Goal: Task Accomplishment & Management: Manage account settings

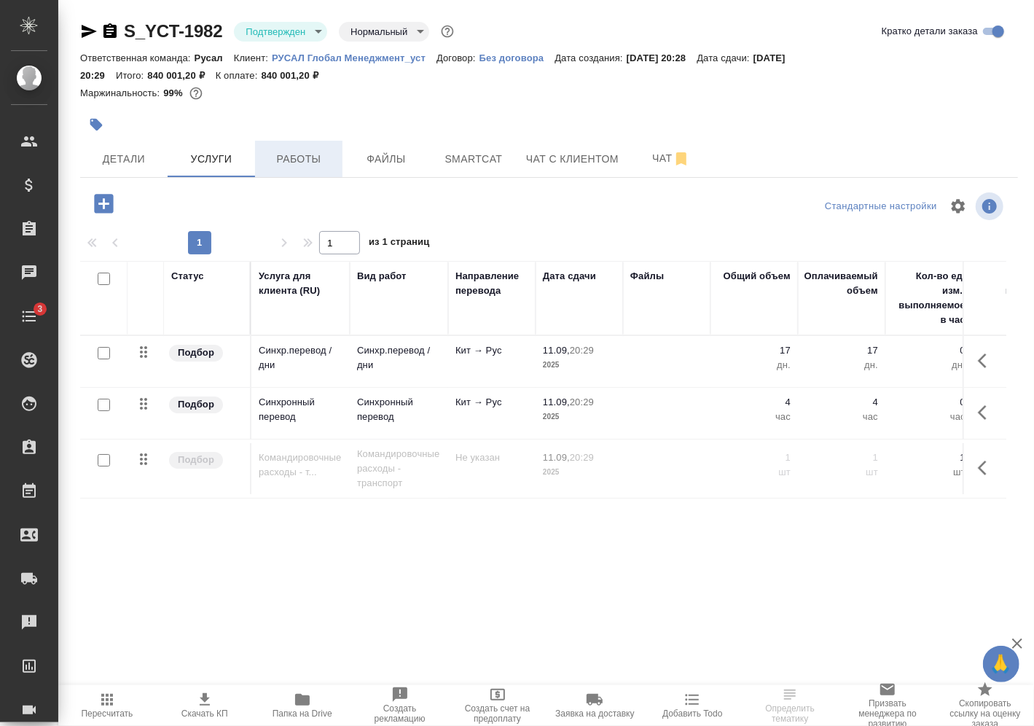
click at [300, 163] on span "Работы" at bounding box center [299, 159] width 70 height 18
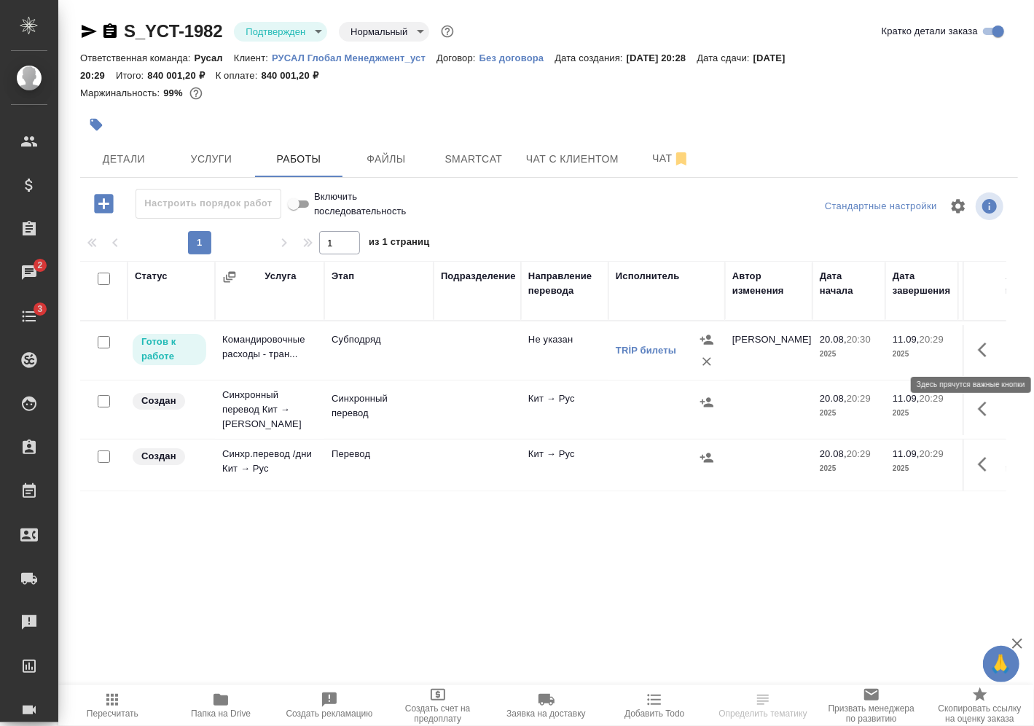
click at [977, 358] on button "button" at bounding box center [986, 349] width 35 height 35
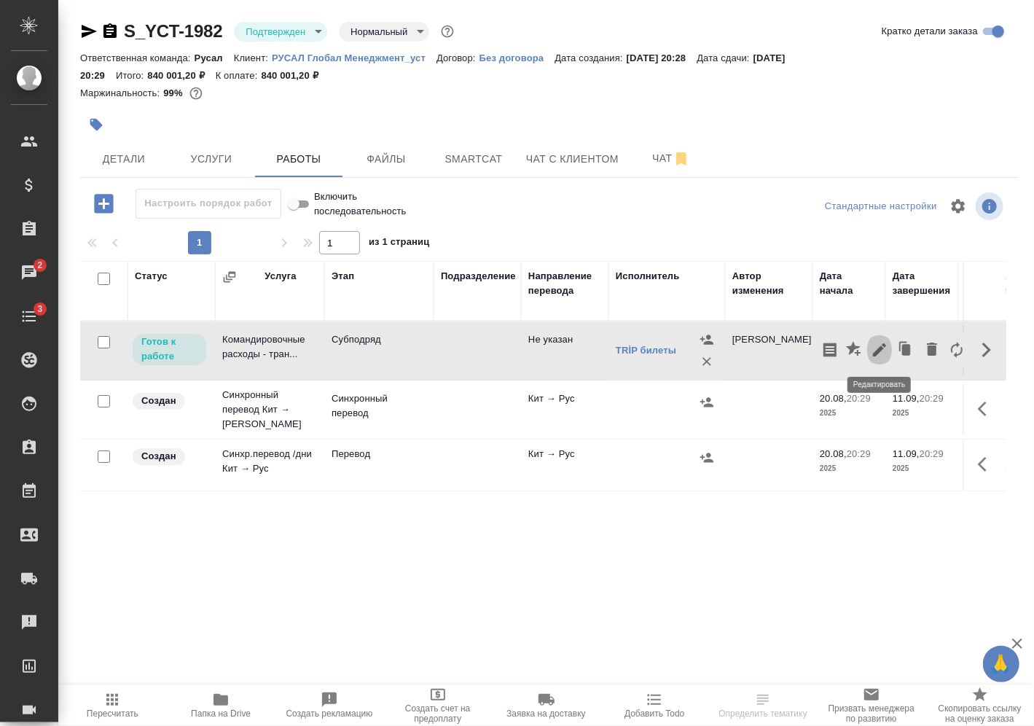
click at [874, 358] on button "button" at bounding box center [879, 349] width 25 height 35
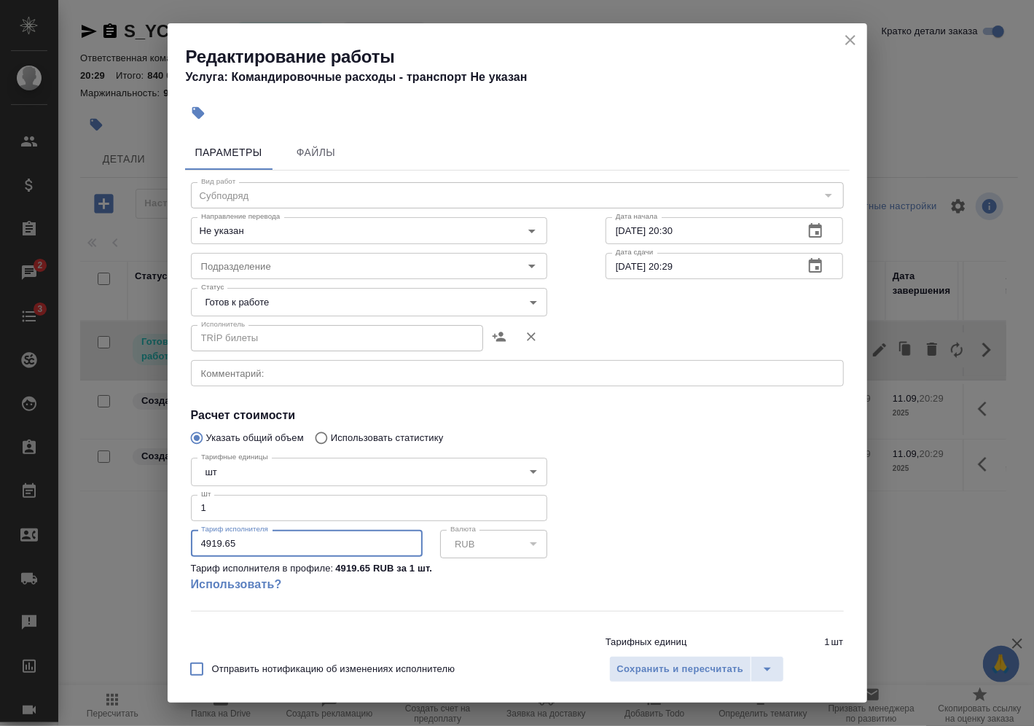
drag, startPoint x: 113, startPoint y: 571, endPoint x: 31, endPoint y: 552, distance: 83.8
click at [40, 557] on div "Редактирование работы Услуга: Командировочные расходы - транспорт Не указан Пар…" at bounding box center [517, 363] width 1034 height 726
paste input "6854.69"
type input "6854.69"
click at [650, 666] on span "Сохранить и пересчитать" at bounding box center [680, 669] width 127 height 17
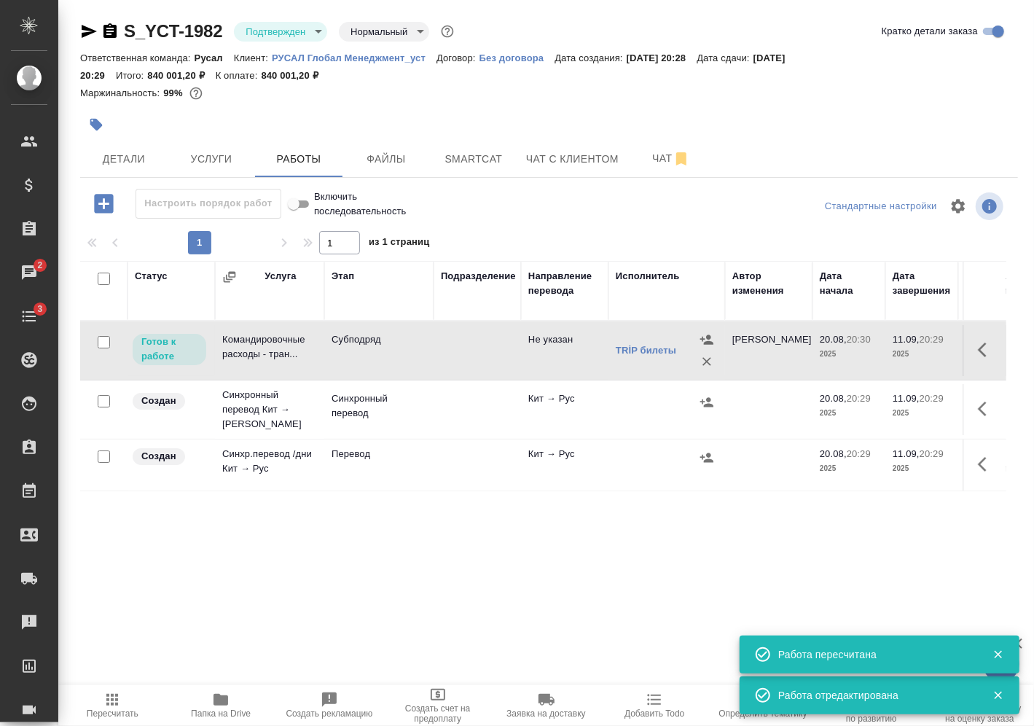
click at [107, 343] on input "checkbox" at bounding box center [104, 342] width 12 height 12
checkbox input "true"
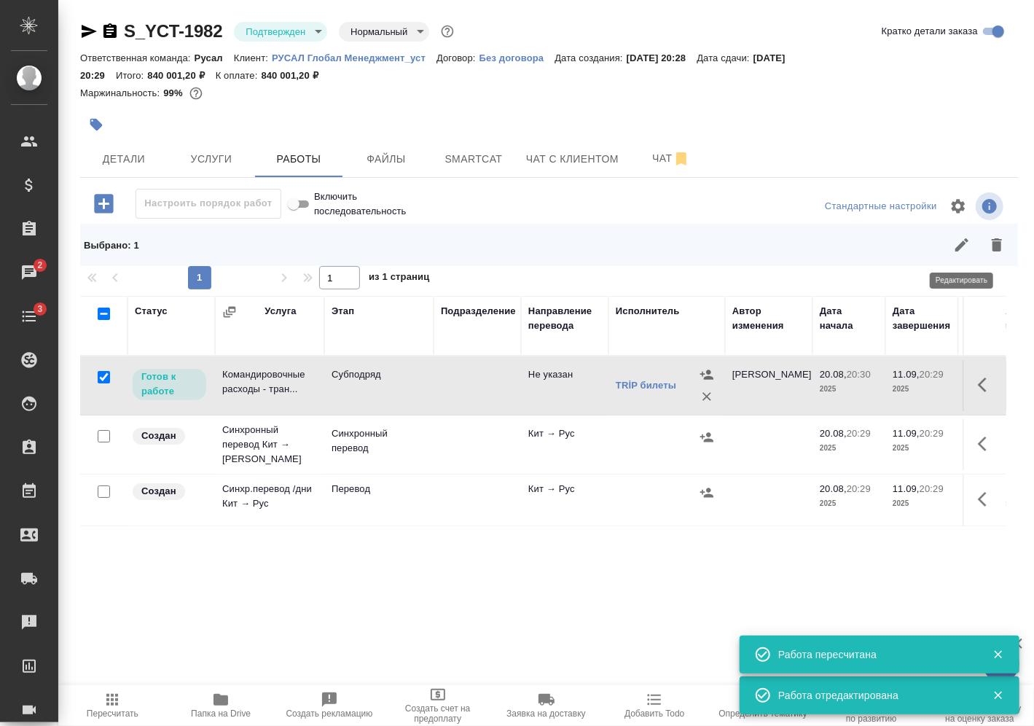
click at [958, 245] on icon "button" at bounding box center [961, 244] width 17 height 17
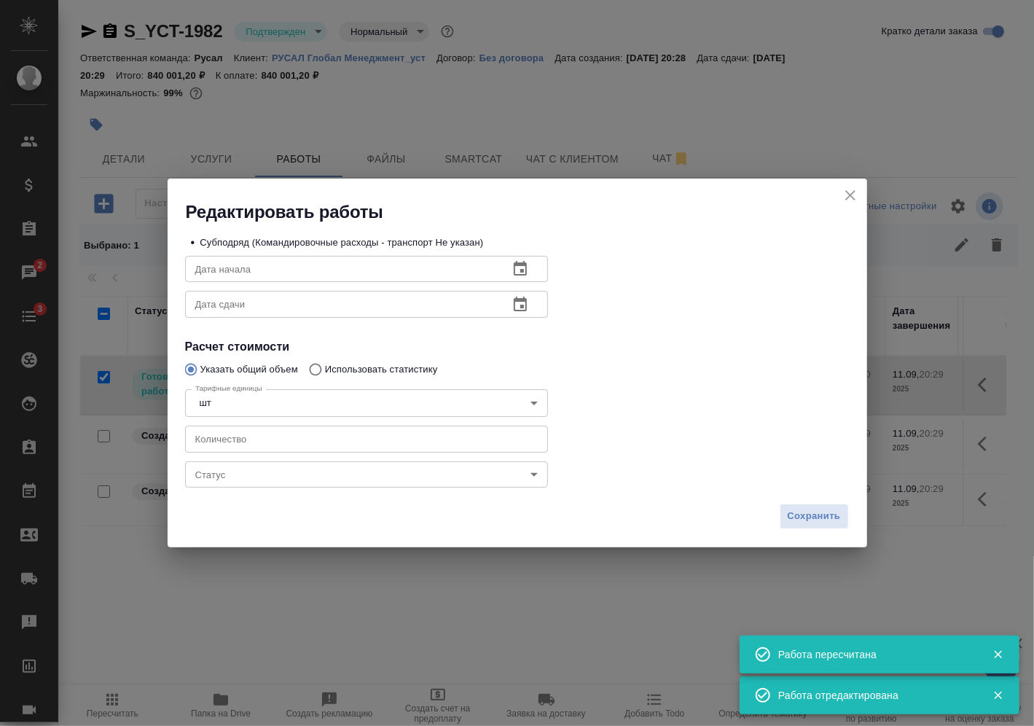
click at [404, 469] on body "🙏 .cls-1 fill:#fff; AWATERA Vasilev Evgeniy Клиенты Спецификации Заказы 2 Чаты …" at bounding box center [517, 363] width 1034 height 726
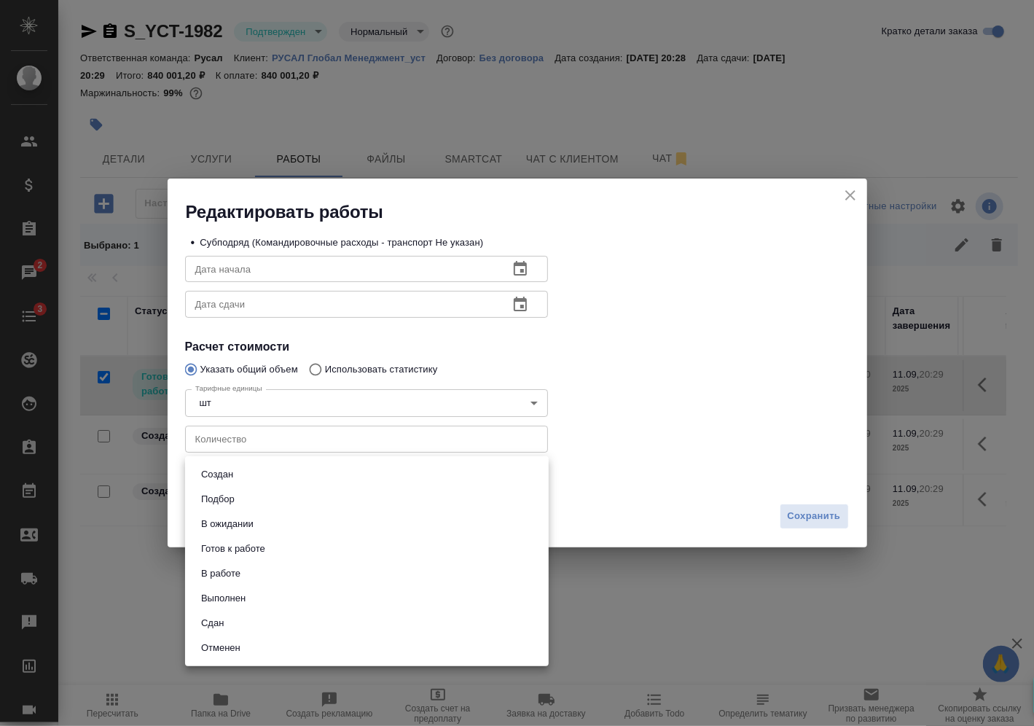
click at [331, 615] on li "Сдан" at bounding box center [367, 623] width 364 height 25
type input "closed"
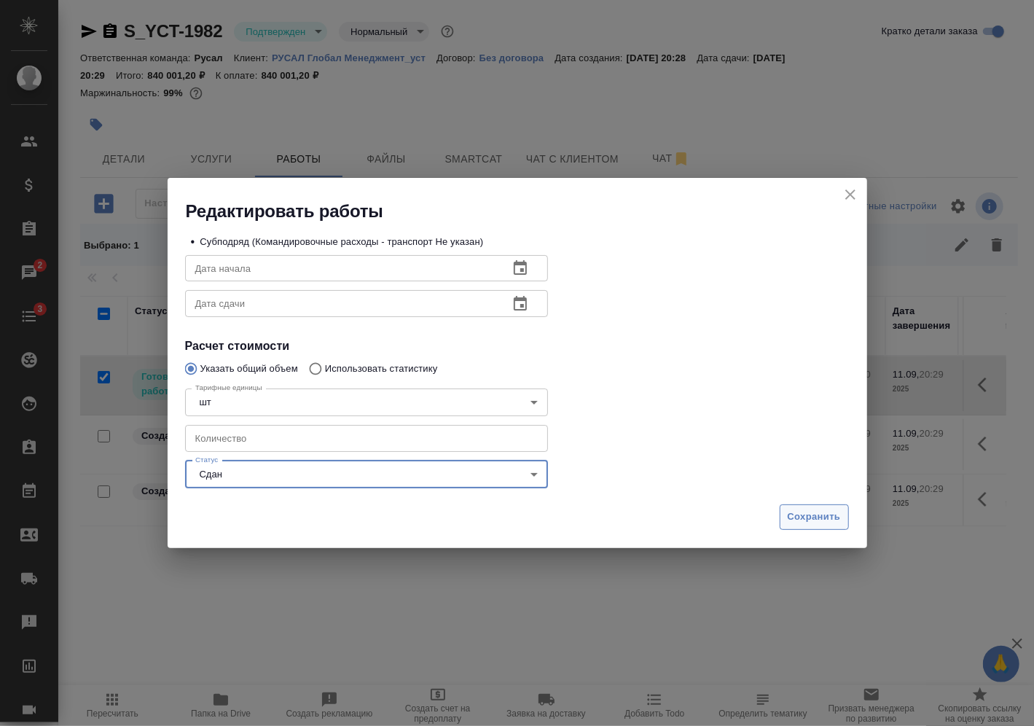
click at [839, 519] on span "Сохранить" at bounding box center [814, 517] width 53 height 17
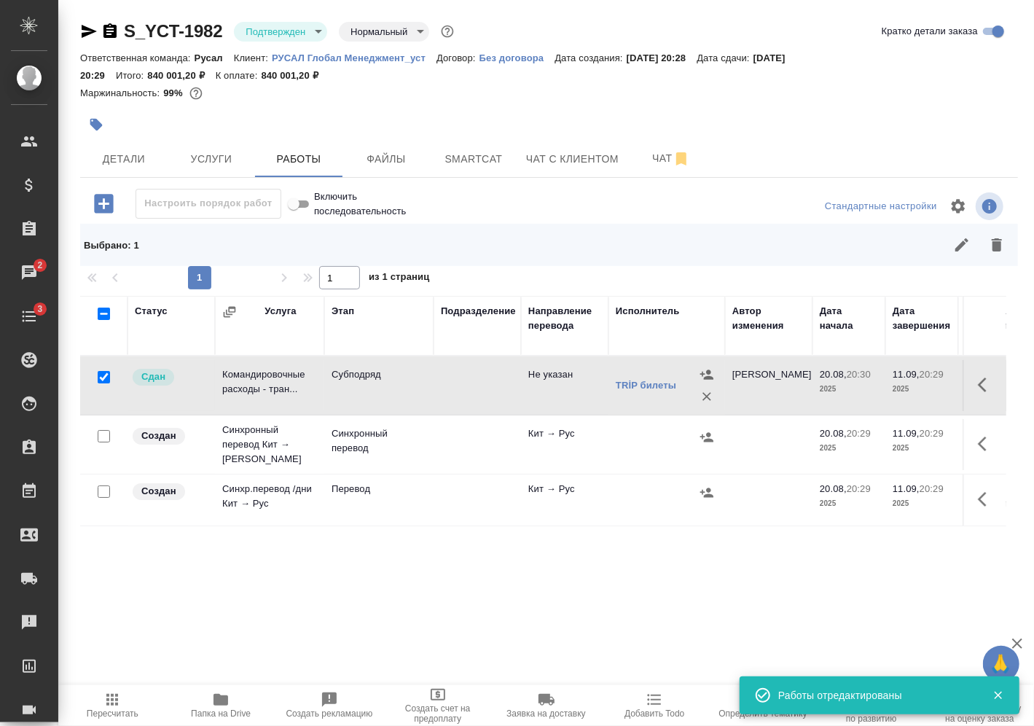
click at [481, 377] on td at bounding box center [476, 385] width 87 height 51
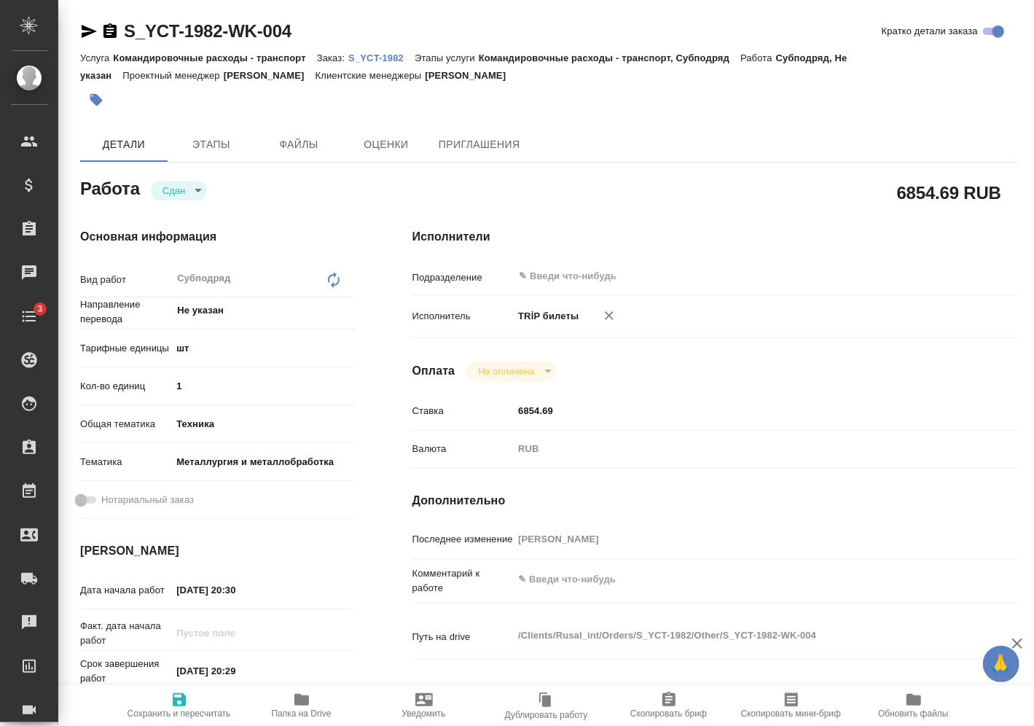
type textarea "x"
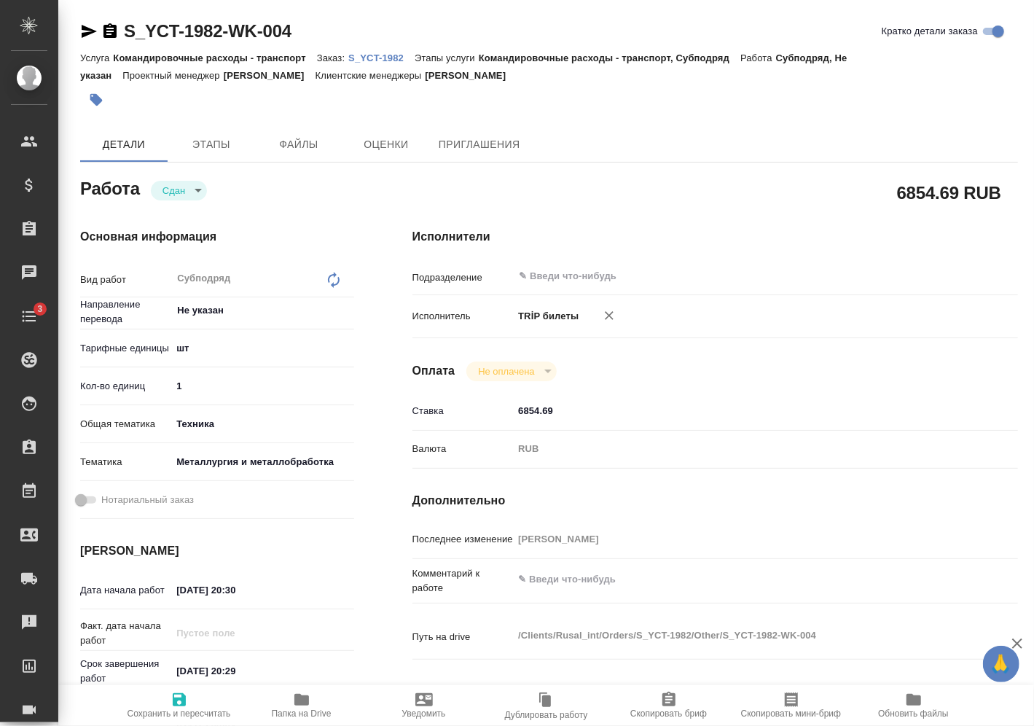
type textarea "x"
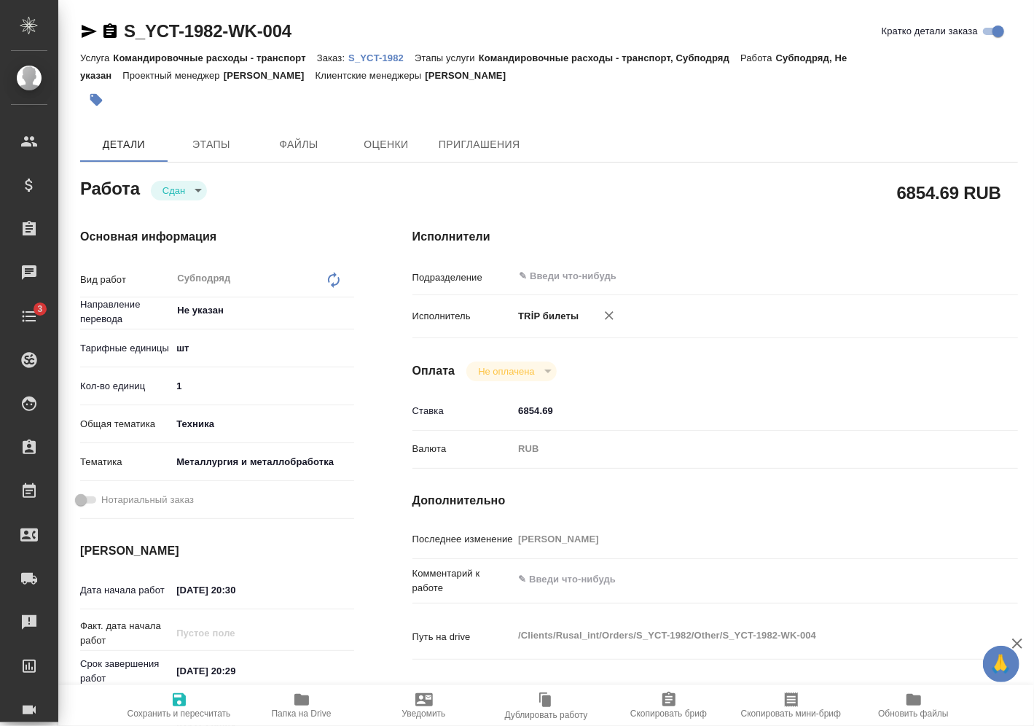
type textarea "x"
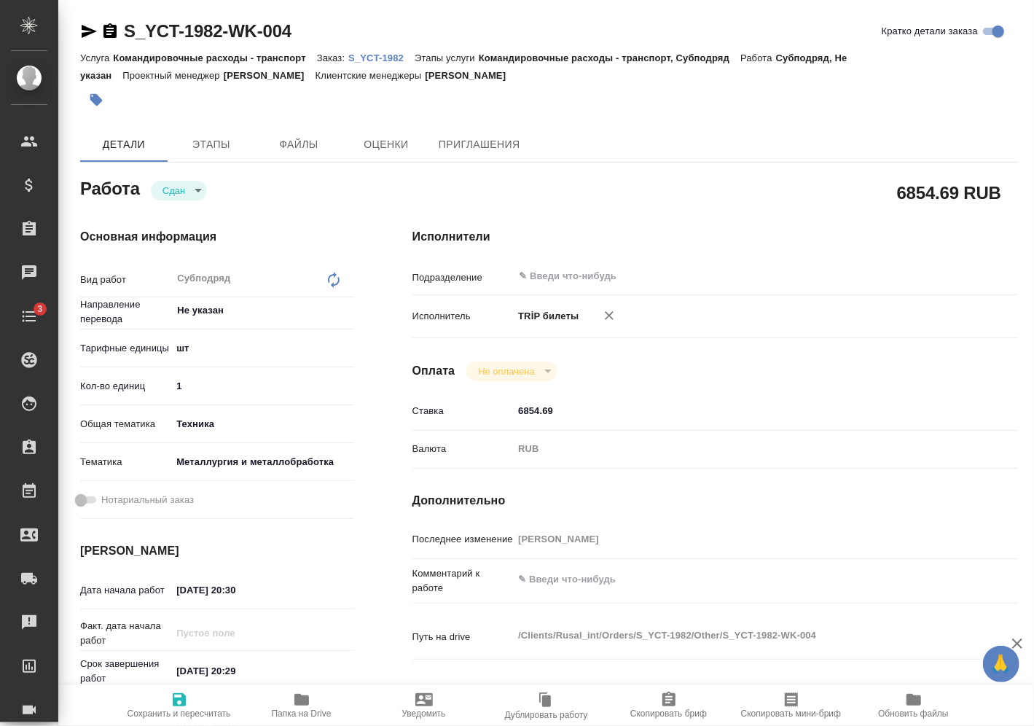
type textarea "x"
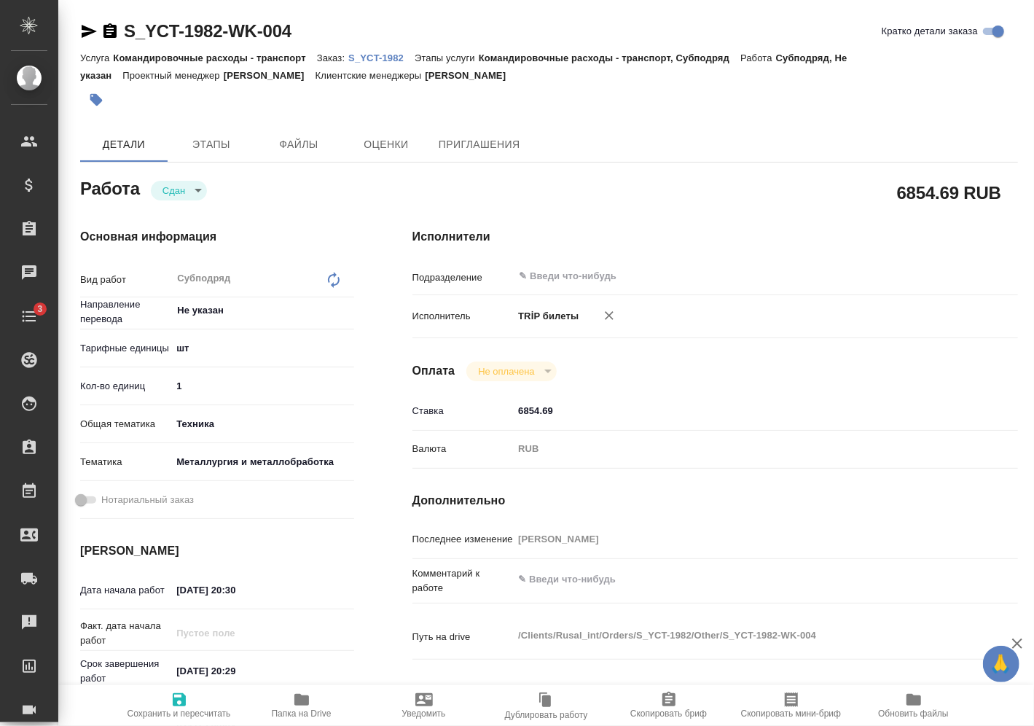
type textarea "x"
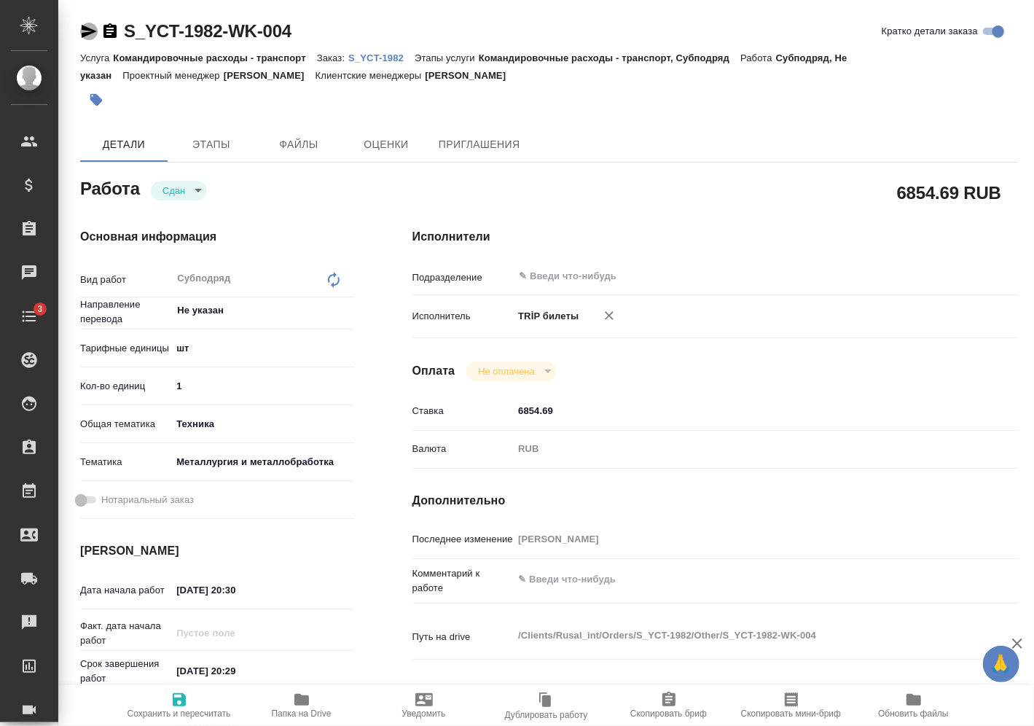
click at [93, 33] on icon "button" at bounding box center [88, 31] width 17 height 17
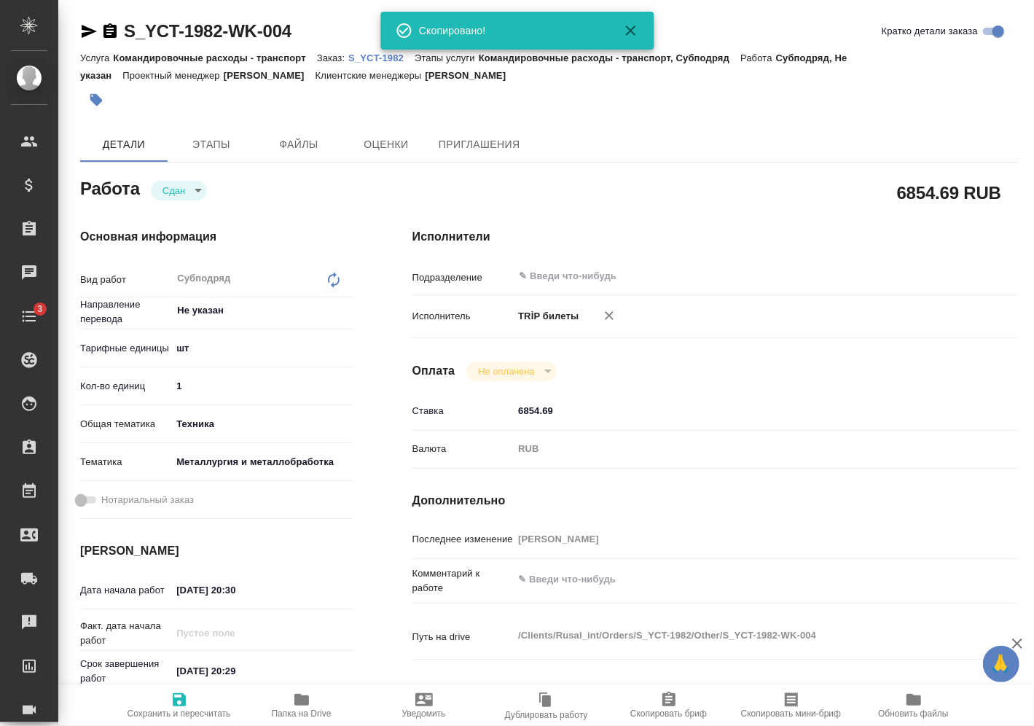
type textarea "x"
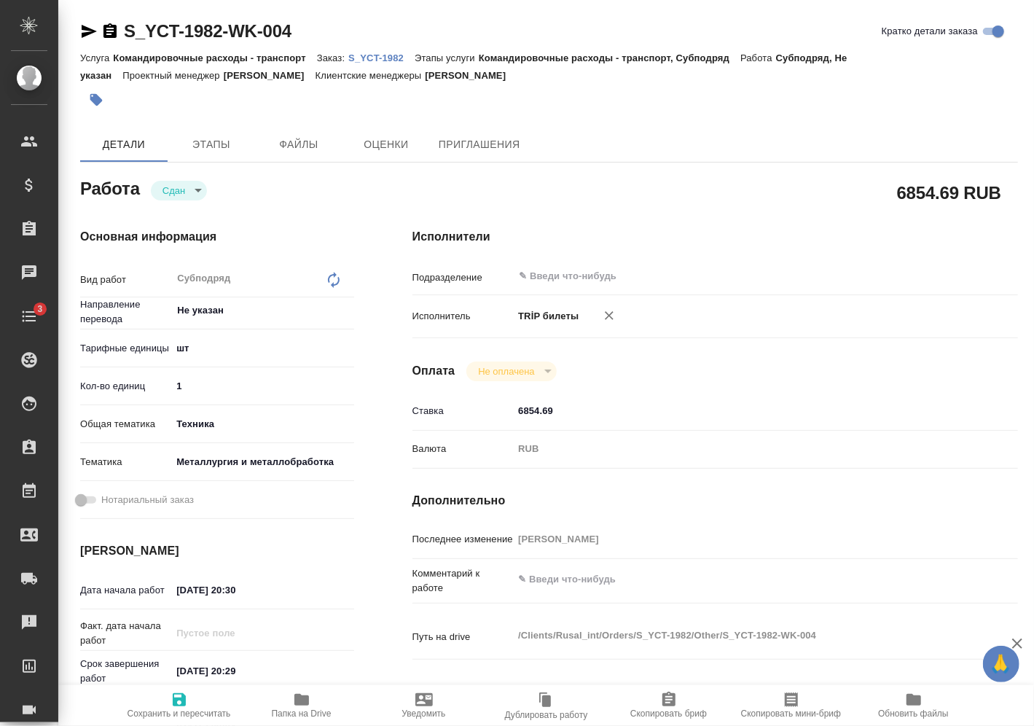
type textarea "x"
